Goal: Task Accomplishment & Management: Use online tool/utility

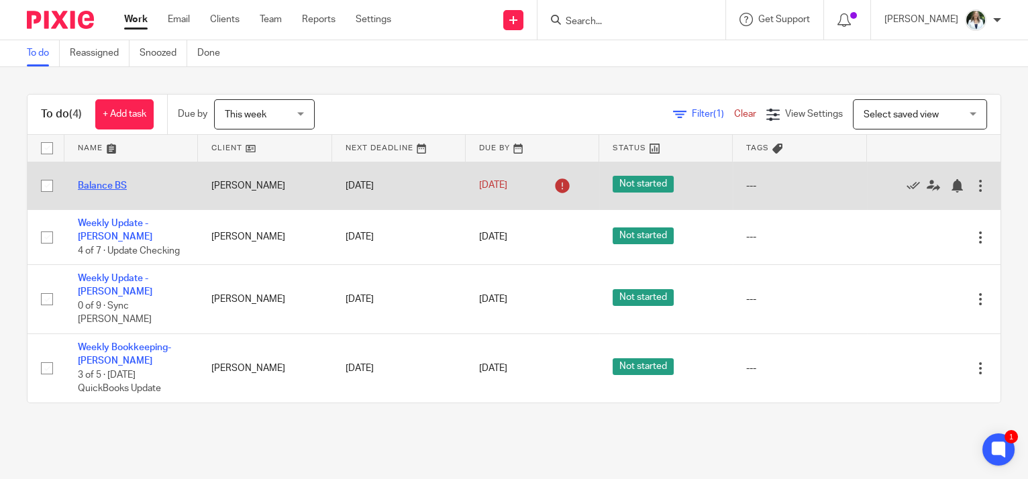
click at [101, 182] on link "Balance BS" at bounding box center [102, 185] width 49 height 9
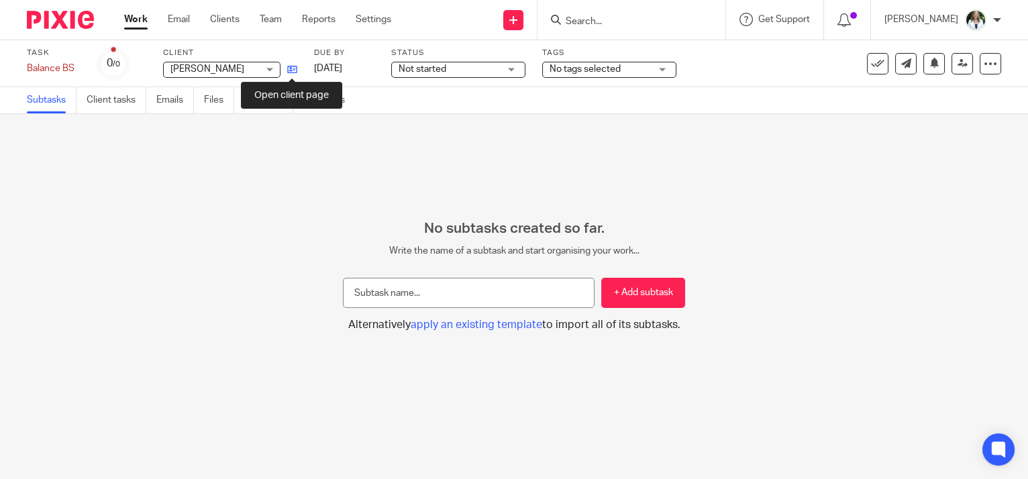
click at [293, 72] on icon at bounding box center [292, 69] width 10 height 10
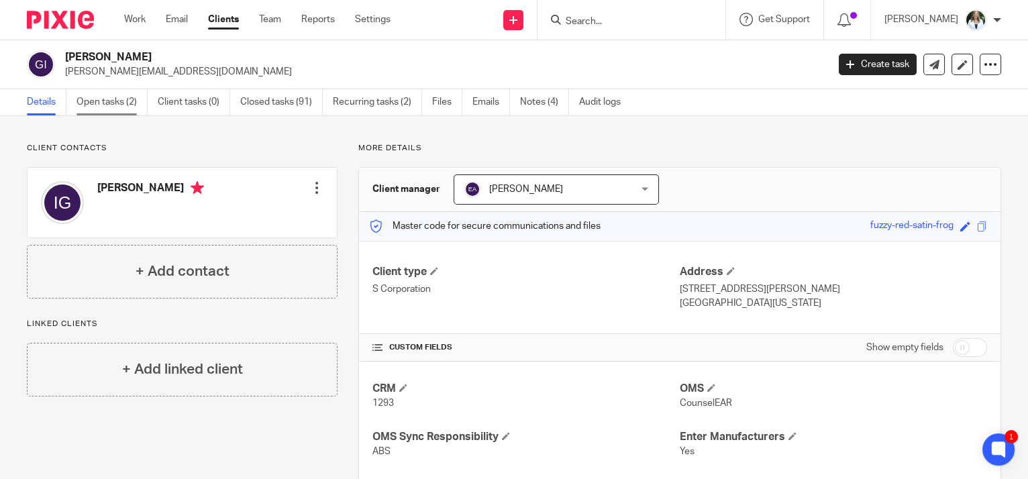
click at [125, 100] on link "Open tasks (2)" at bounding box center [111, 102] width 71 height 26
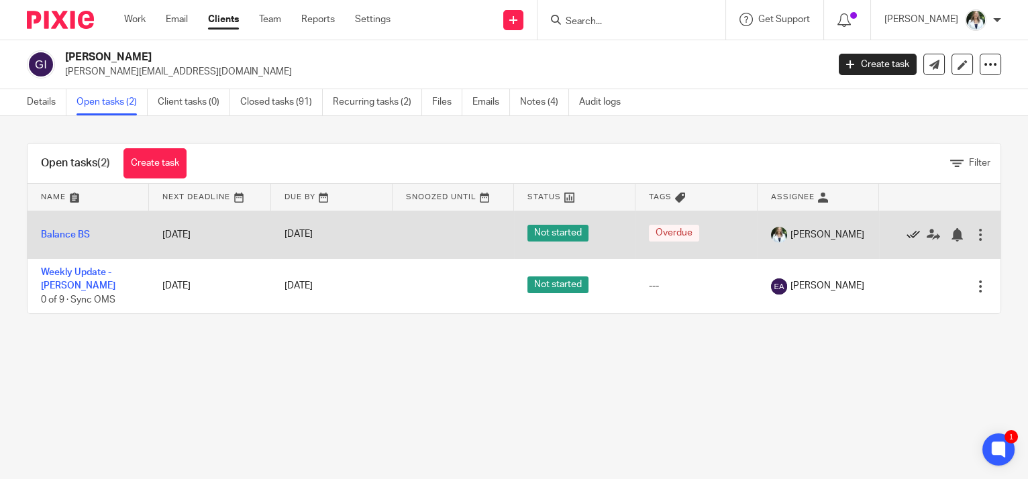
click at [906, 229] on icon at bounding box center [912, 234] width 13 height 13
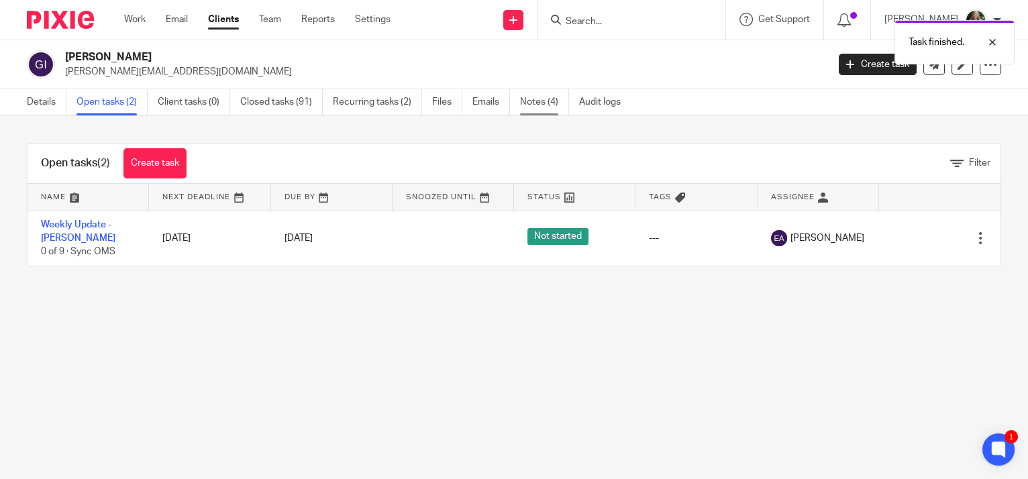
click at [554, 95] on link "Notes (4)" at bounding box center [544, 102] width 49 height 26
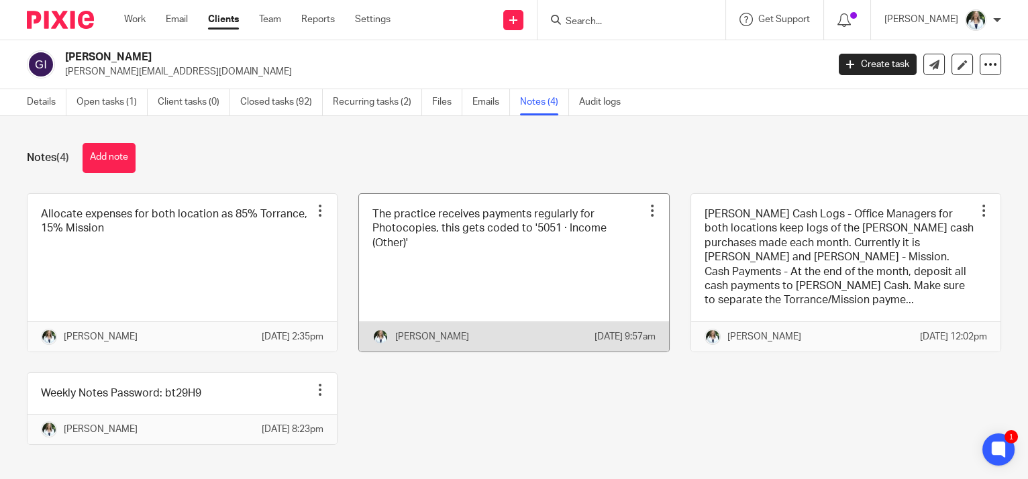
scroll to position [40, 0]
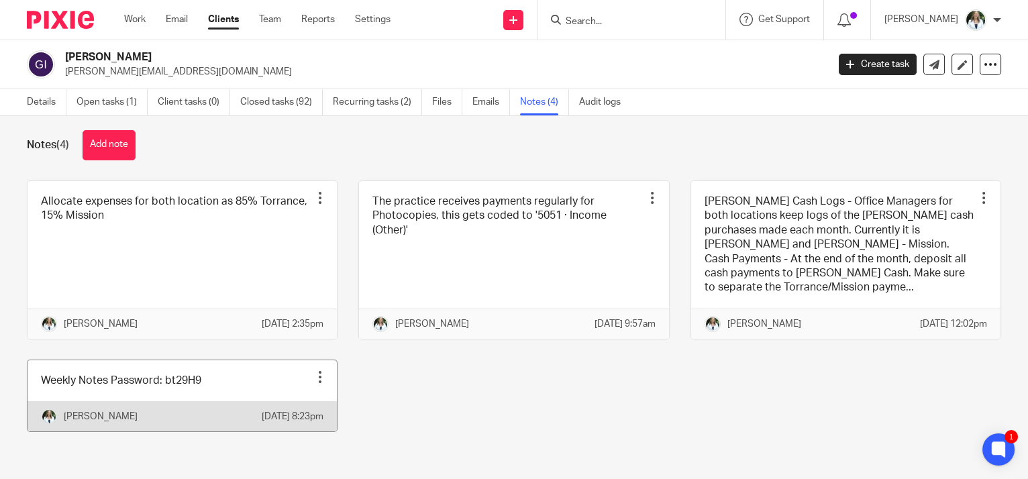
click at [149, 375] on link at bounding box center [182, 395] width 309 height 71
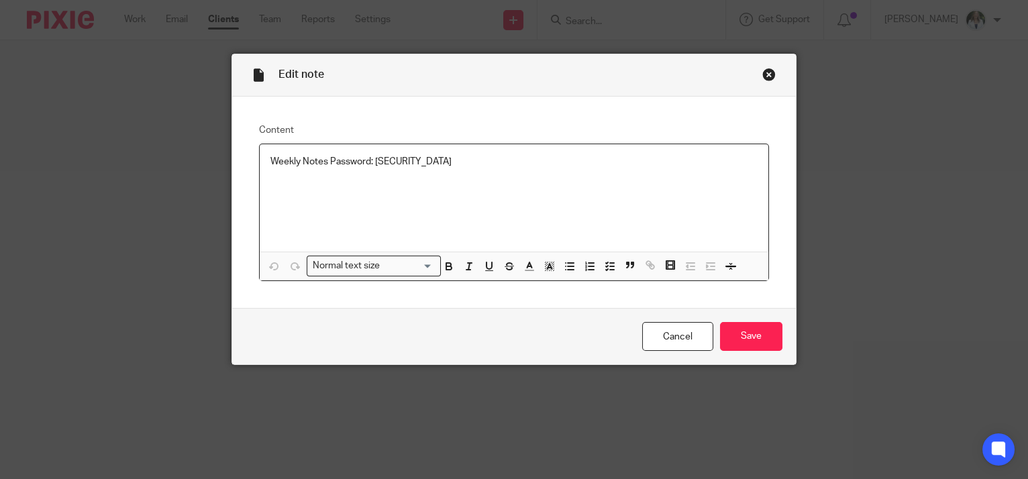
click at [382, 162] on p "Weekly Notes Password: bt29H9" at bounding box center [514, 161] width 488 height 13
copy p "bt29H9"
click at [765, 70] on div "Close this dialog window" at bounding box center [768, 74] width 13 height 13
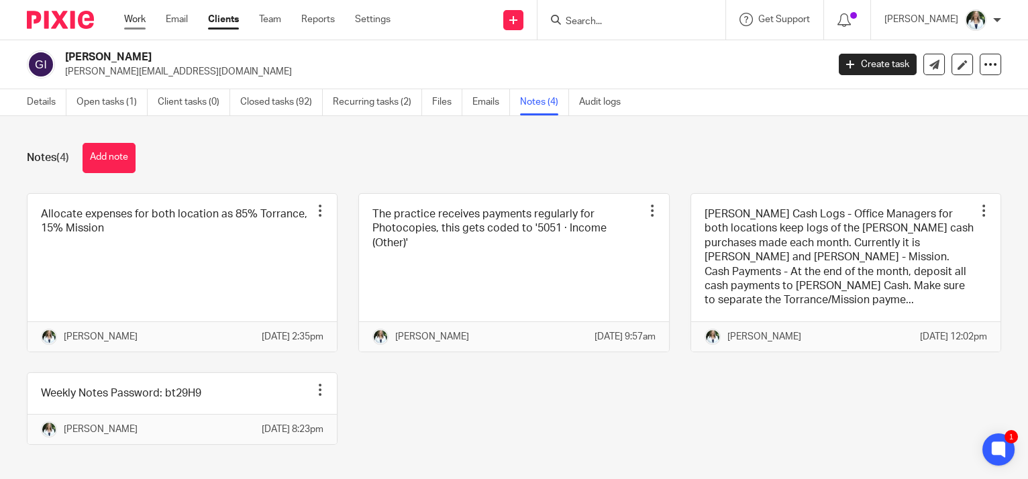
click at [140, 21] on link "Work" at bounding box center [134, 19] width 21 height 13
